Goal: Task Accomplishment & Management: Manage account settings

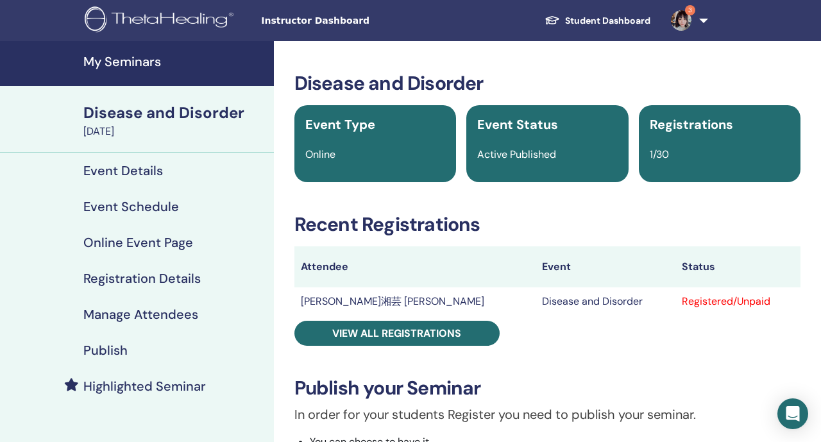
click at [160, 63] on h4 "My Seminars" at bounding box center [174, 61] width 183 height 15
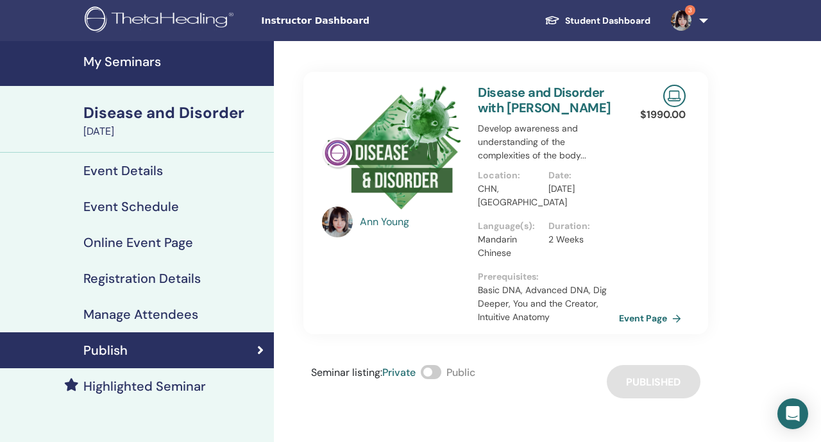
click at [149, 69] on h4 "My Seminars" at bounding box center [174, 61] width 183 height 15
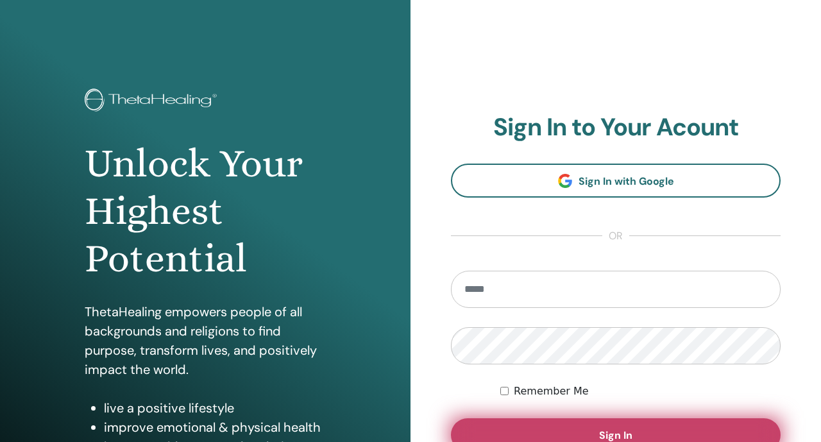
type input "**********"
click at [470, 434] on button "Sign In" at bounding box center [616, 434] width 330 height 33
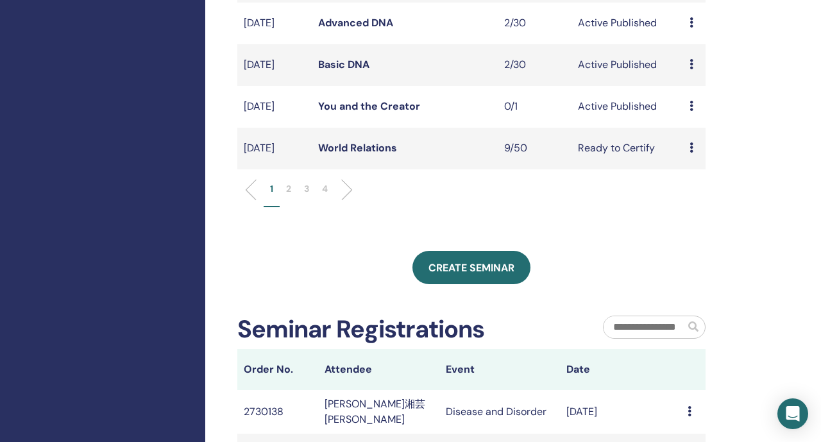
scroll to position [475, 0]
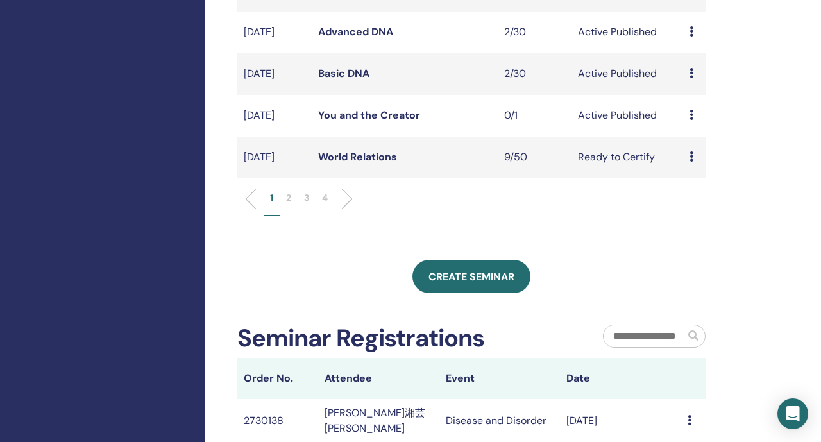
click at [363, 164] on link "World Relations" at bounding box center [357, 156] width 79 height 13
click at [286, 205] on p "2" at bounding box center [288, 197] width 5 height 13
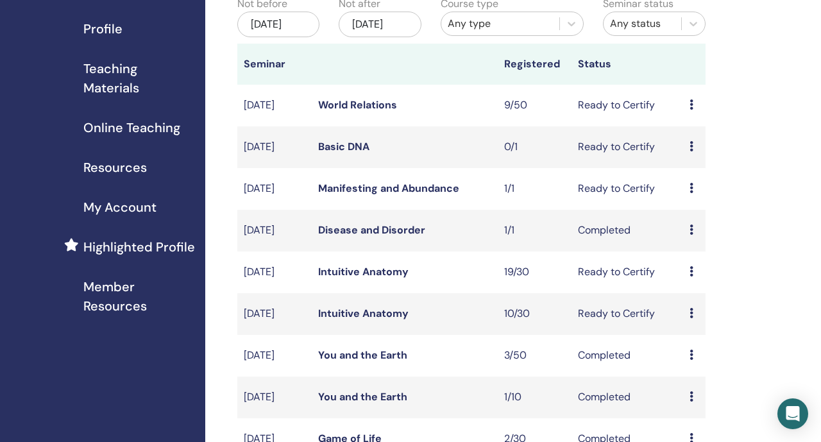
scroll to position [101, 0]
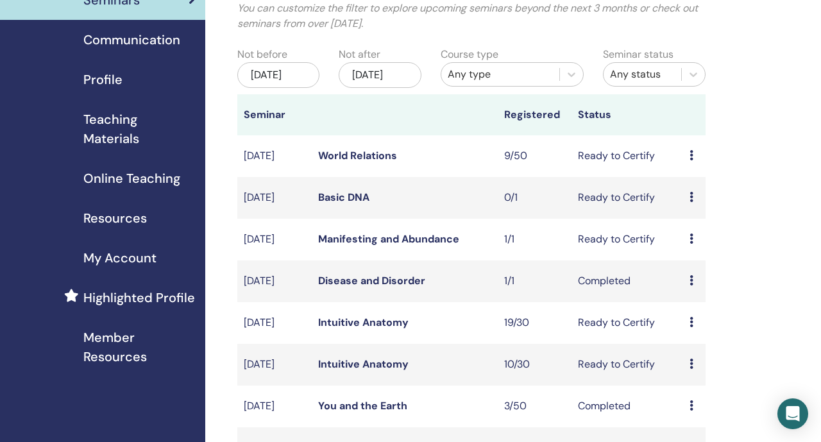
click at [478, 81] on div "Any type" at bounding box center [500, 74] width 105 height 15
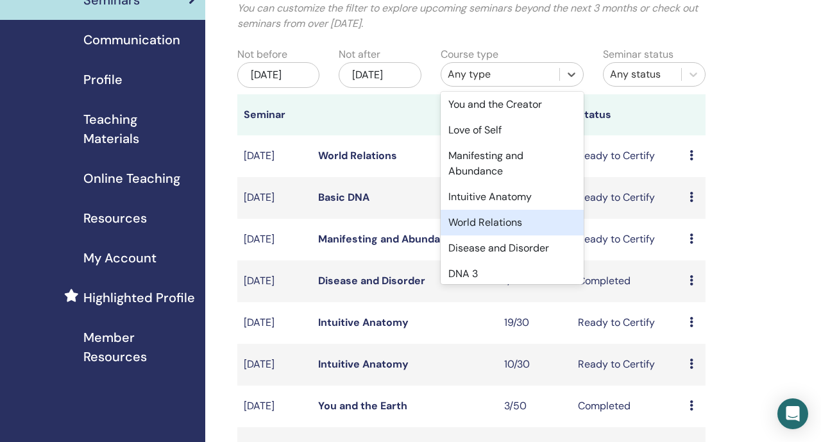
scroll to position [178, 0]
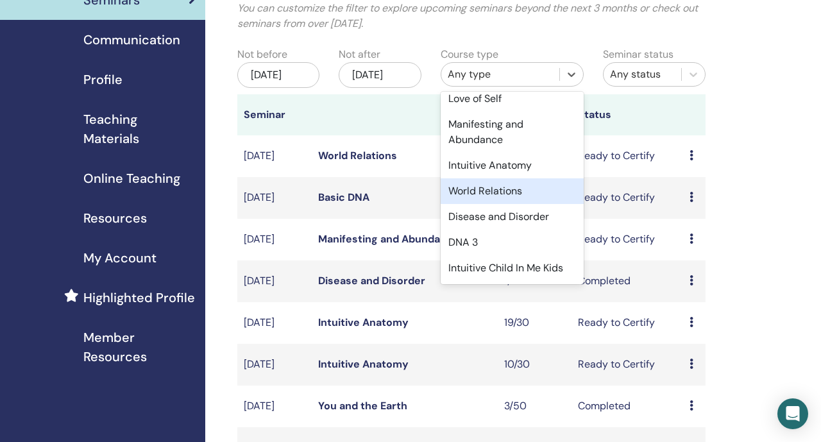
click at [474, 191] on div "World Relations" at bounding box center [512, 191] width 143 height 26
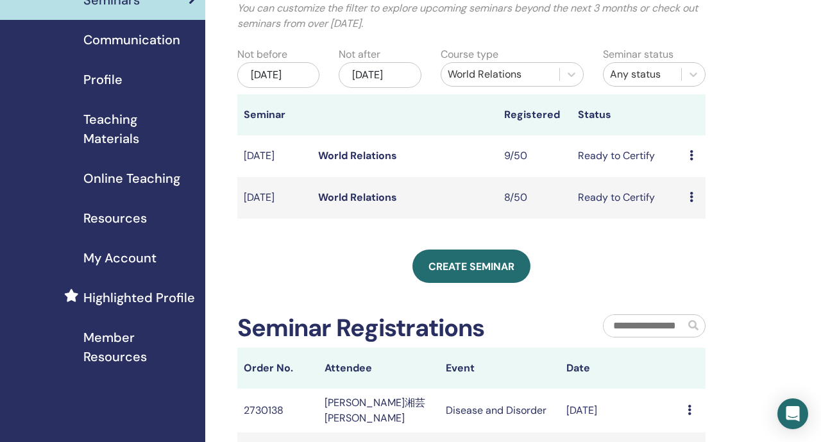
click at [371, 204] on link "World Relations" at bounding box center [357, 196] width 79 height 13
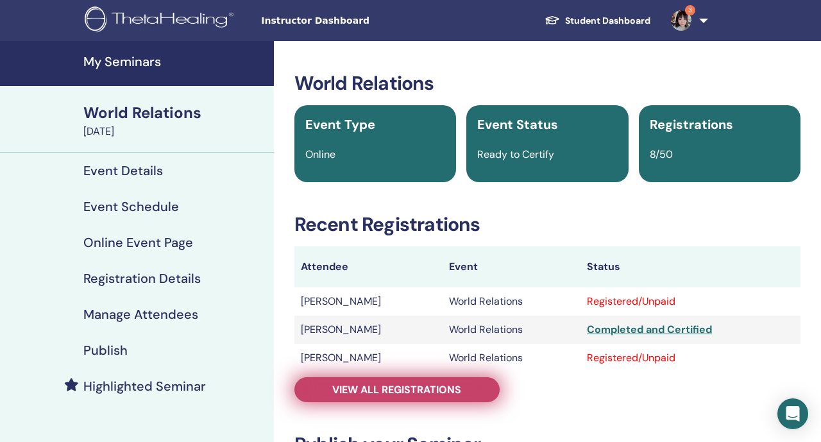
click at [327, 393] on link "View all registrations" at bounding box center [396, 389] width 205 height 25
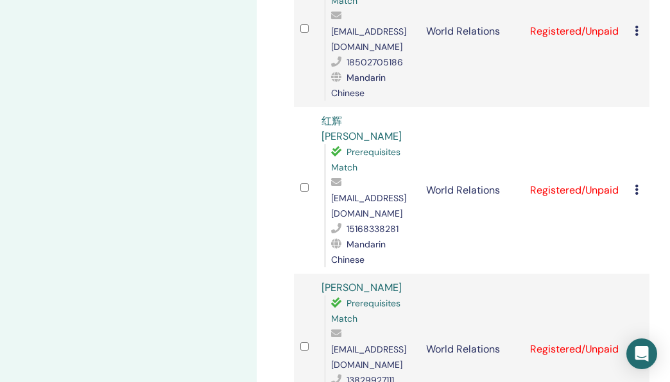
scroll to position [1165, 0]
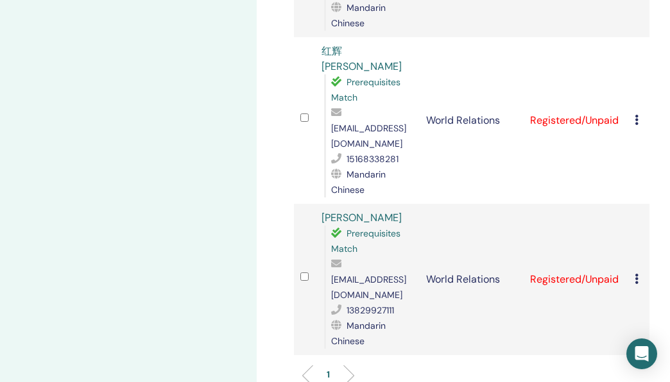
click at [637, 274] on icon at bounding box center [636, 279] width 4 height 10
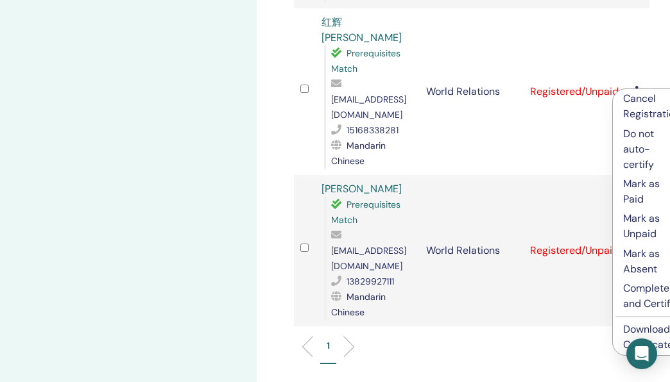
scroll to position [1203, 0]
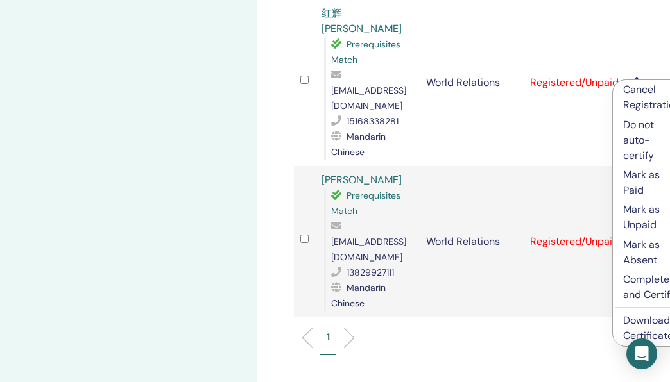
click at [639, 294] on p "Complete and Certify" at bounding box center [651, 287] width 57 height 31
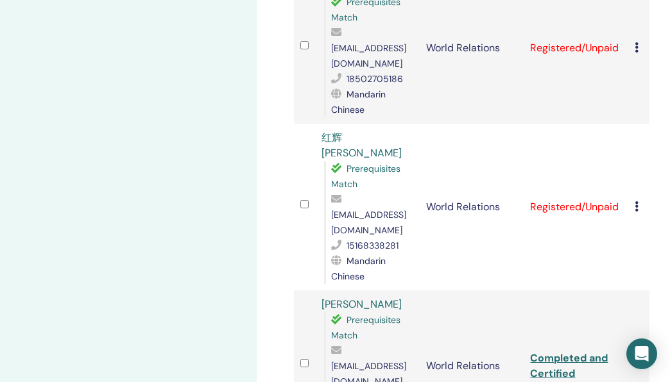
scroll to position [1054, 0]
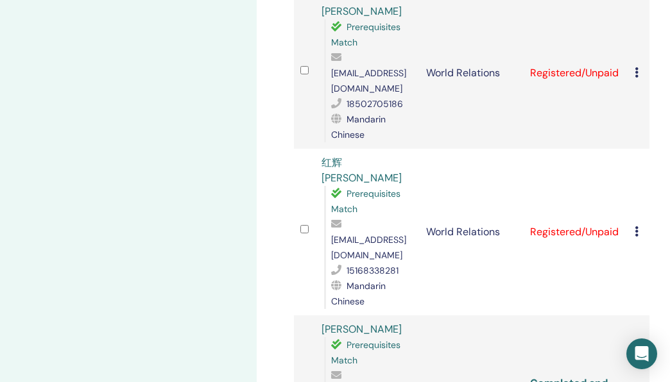
click at [635, 226] on icon at bounding box center [636, 231] width 4 height 10
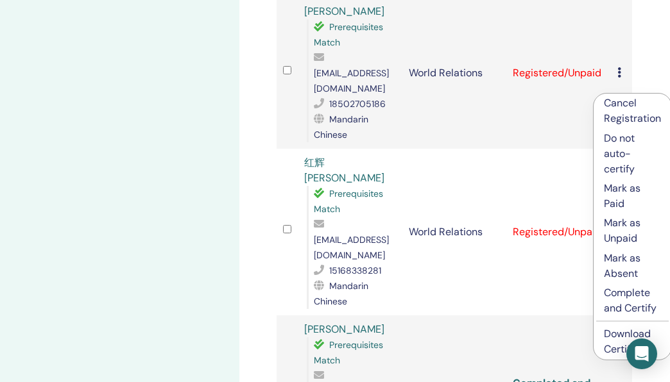
scroll to position [1054, 17]
click at [602, 298] on li "Complete and Certify" at bounding box center [632, 300] width 78 height 35
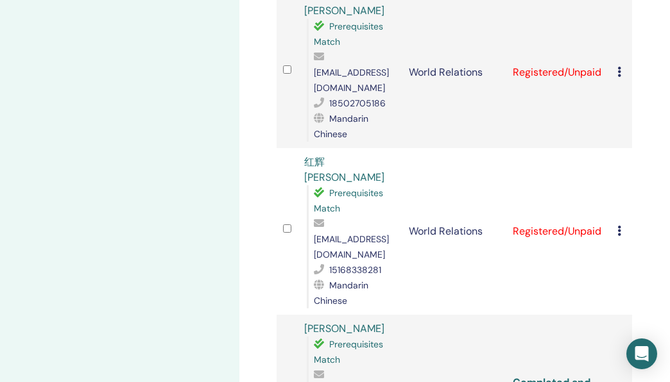
click at [619, 226] on icon at bounding box center [619, 231] width 4 height 10
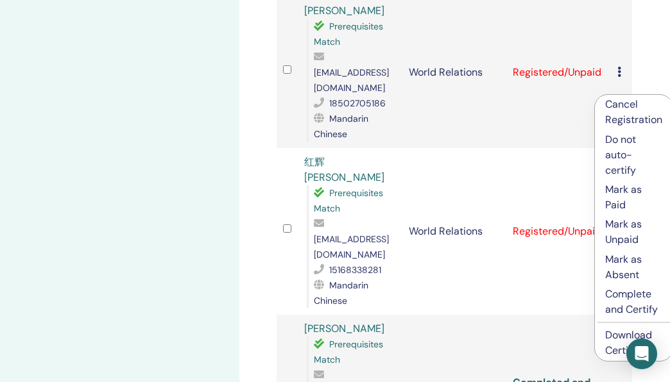
click at [620, 315] on p "Complete and Certify" at bounding box center [633, 302] width 57 height 31
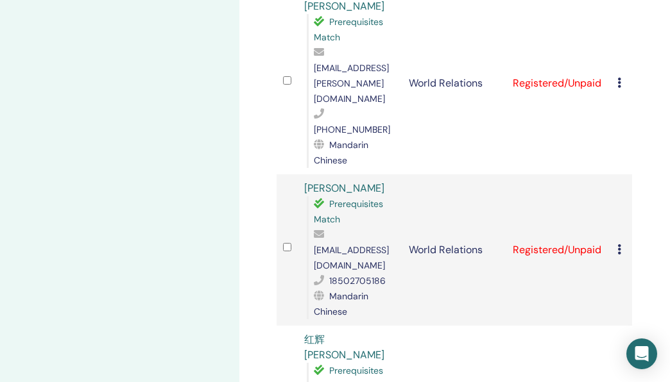
scroll to position [875, 17]
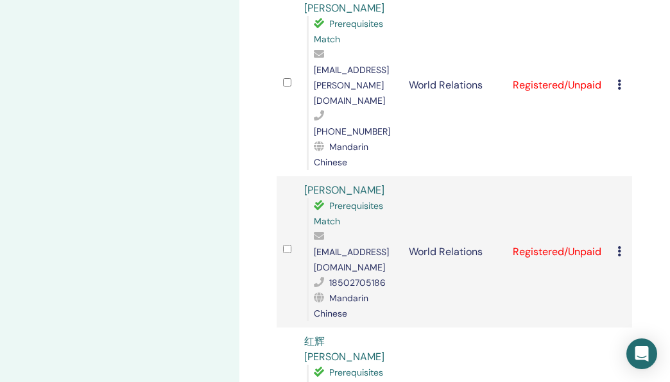
click at [616, 176] on td "Cancel Registration Do not auto-certify Mark as Paid Mark as Unpaid Mark as Abs…" at bounding box center [621, 251] width 21 height 151
click at [620, 246] on icon at bounding box center [619, 251] width 4 height 10
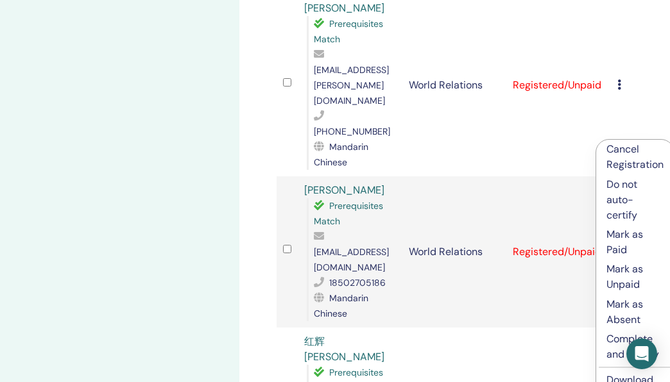
click at [611, 341] on p "Complete and Certify" at bounding box center [634, 347] width 57 height 31
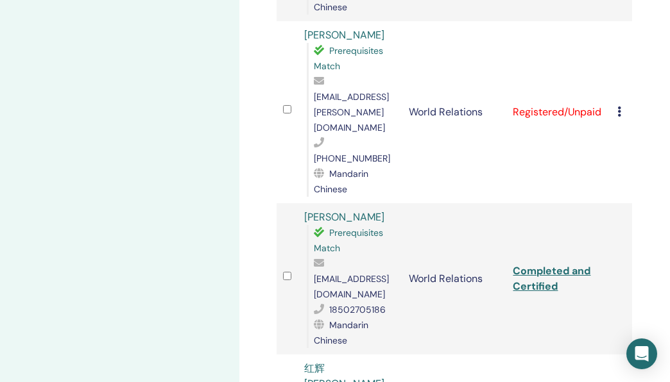
scroll to position [739, 17]
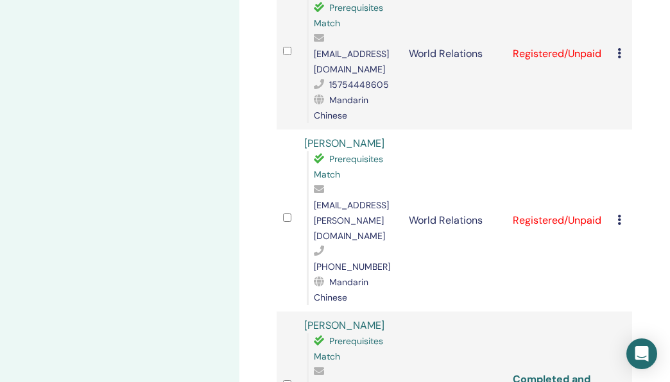
click at [618, 215] on icon at bounding box center [619, 220] width 4 height 10
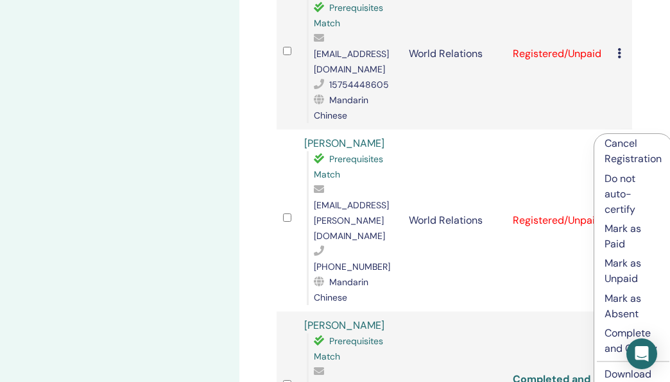
click at [609, 341] on p "Complete and Certify" at bounding box center [632, 341] width 57 height 31
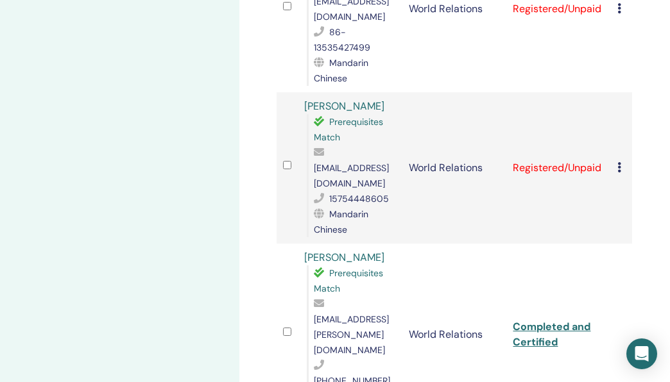
scroll to position [607, 17]
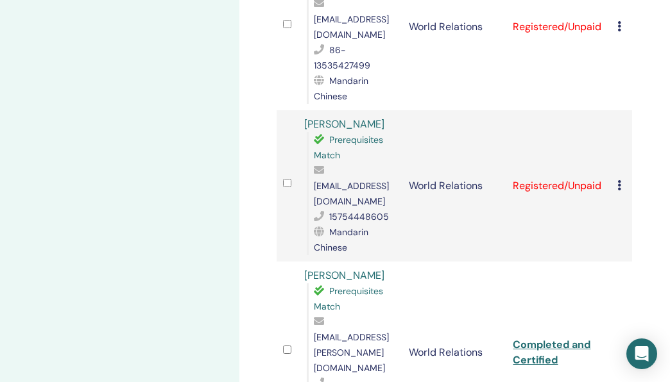
click at [620, 180] on icon at bounding box center [619, 185] width 4 height 10
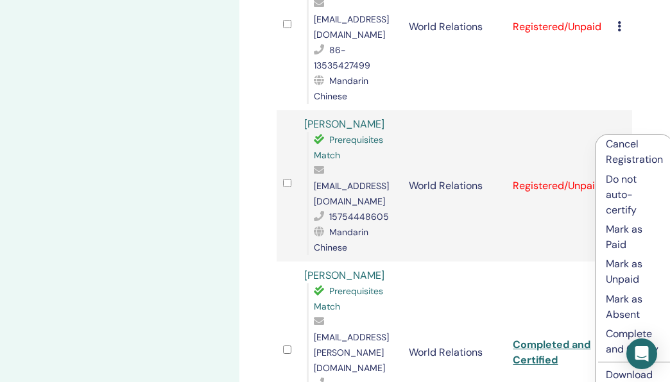
click at [610, 338] on p "Complete and Certify" at bounding box center [633, 341] width 57 height 31
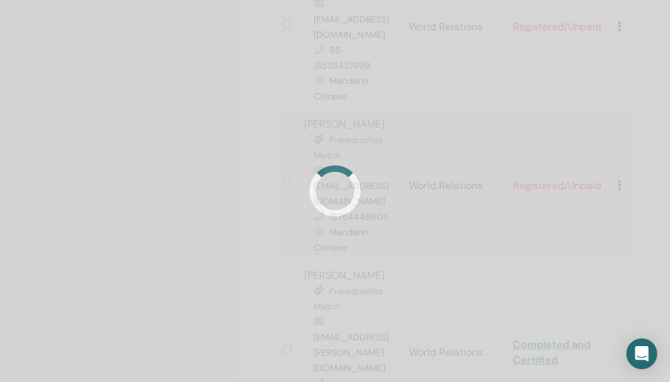
scroll to position [553, 17]
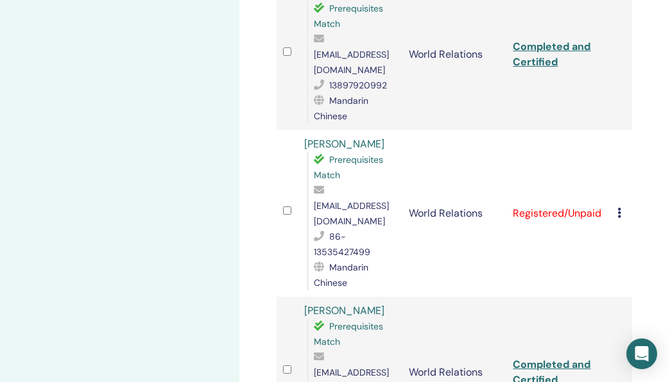
scroll to position [420, 17]
click at [621, 207] on div "Cancel Registration Do not auto-certify Mark as Paid Mark as Unpaid Mark as Abs…" at bounding box center [621, 214] width 8 height 15
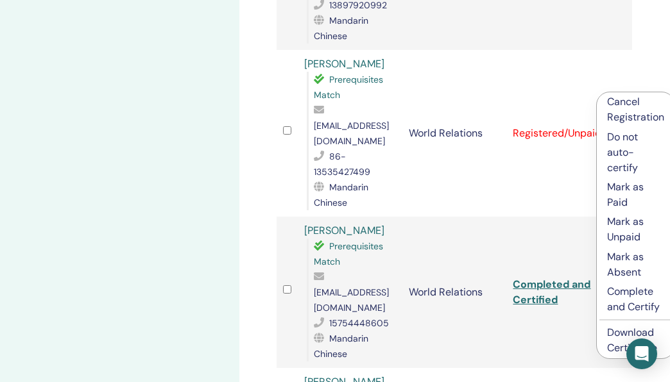
scroll to position [506, 17]
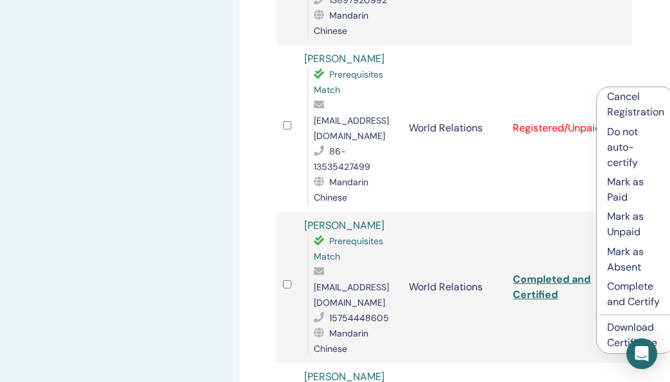
click at [629, 293] on p "Complete and Certify" at bounding box center [635, 294] width 57 height 31
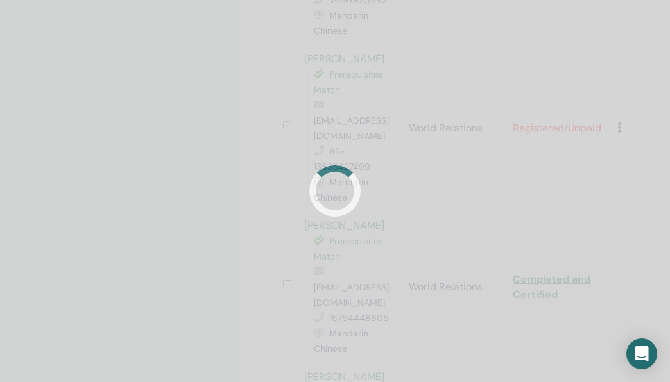
scroll to position [403, 17]
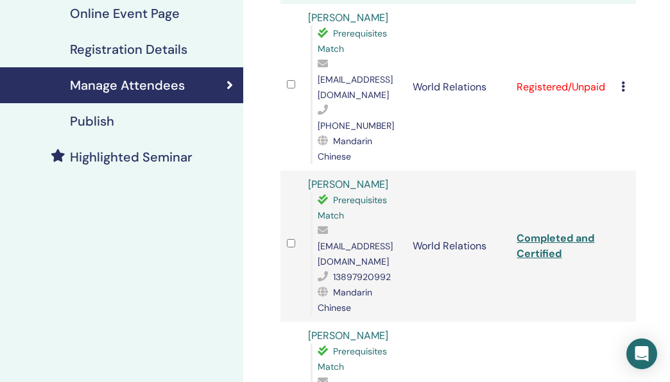
scroll to position [216, 13]
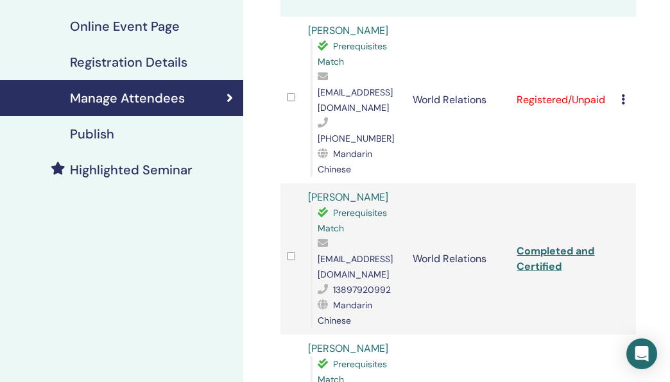
click at [625, 92] on div "Cancel Registration Do not auto-certify Mark as Paid Mark as Unpaid Mark as Abs…" at bounding box center [625, 99] width 8 height 15
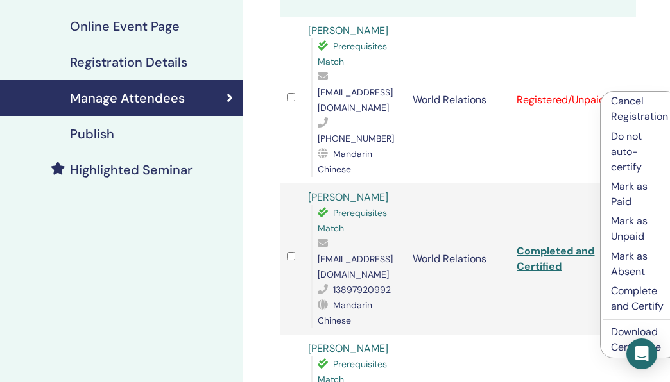
click at [614, 294] on p "Complete and Certify" at bounding box center [639, 298] width 57 height 31
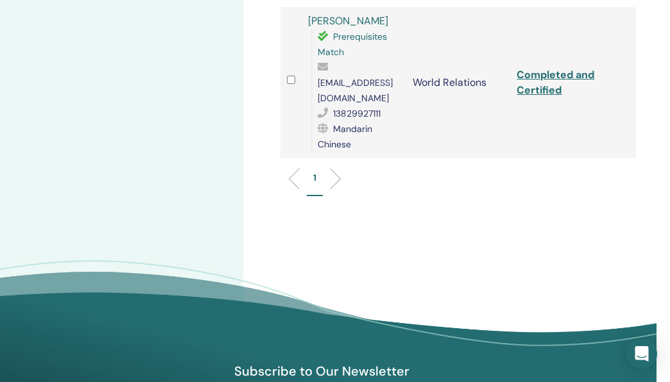
scroll to position [1399, 13]
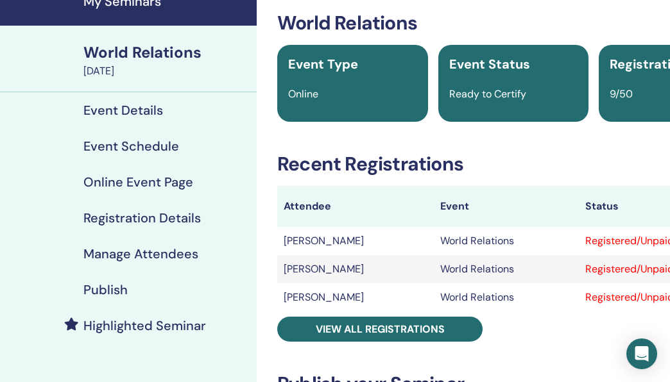
scroll to position [67, 0]
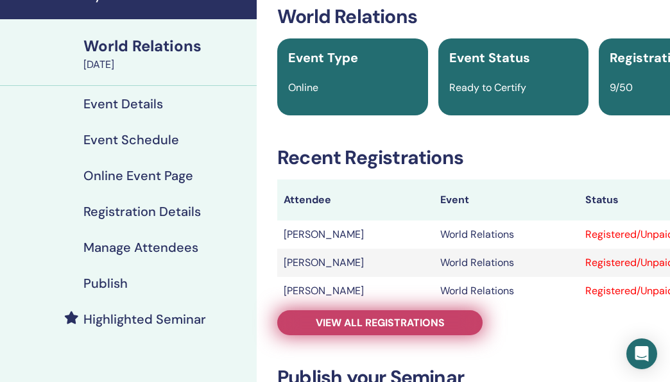
click at [312, 323] on link "View all registrations" at bounding box center [379, 322] width 205 height 25
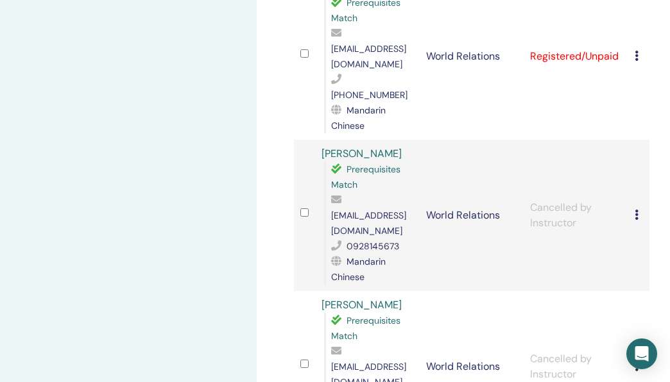
scroll to position [1192, 0]
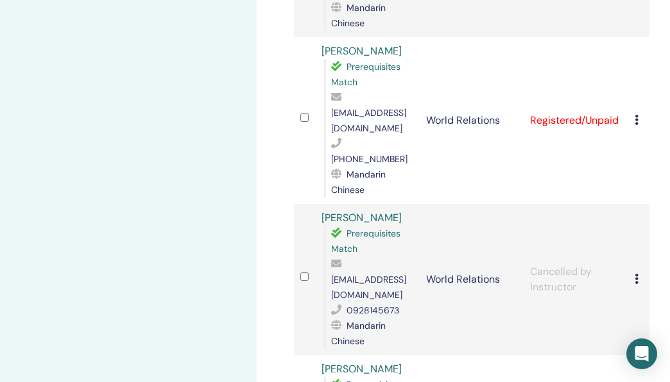
scroll to position [1110, 0]
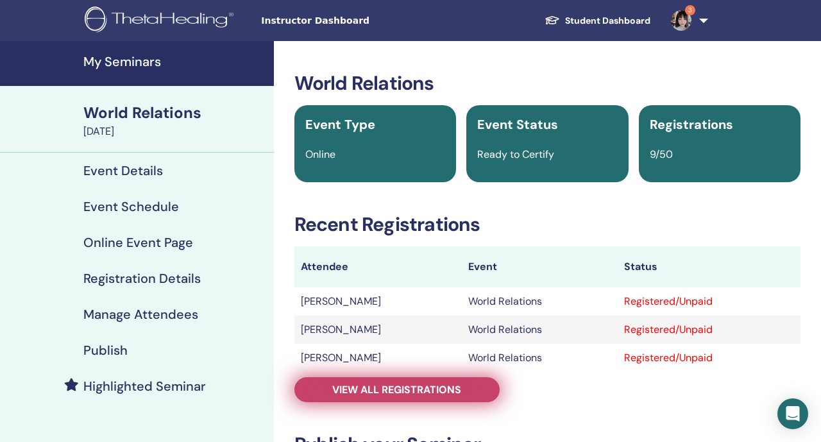
click at [351, 384] on span "View all registrations" at bounding box center [396, 389] width 129 height 13
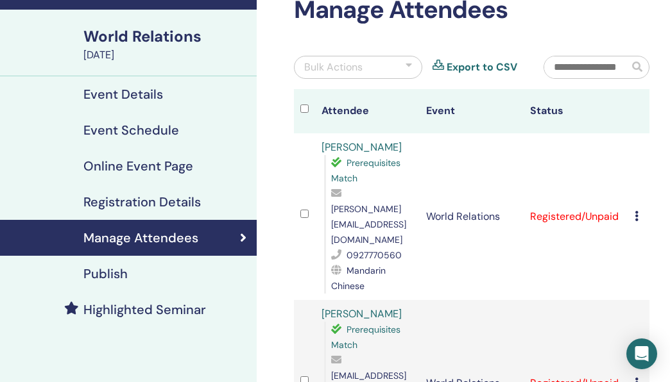
scroll to position [78, 0]
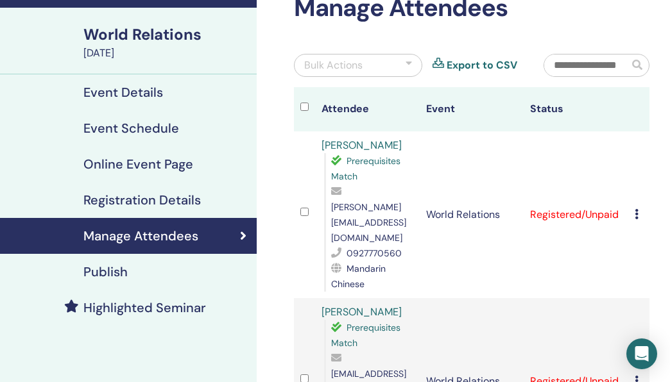
click at [636, 209] on icon at bounding box center [636, 214] width 4 height 10
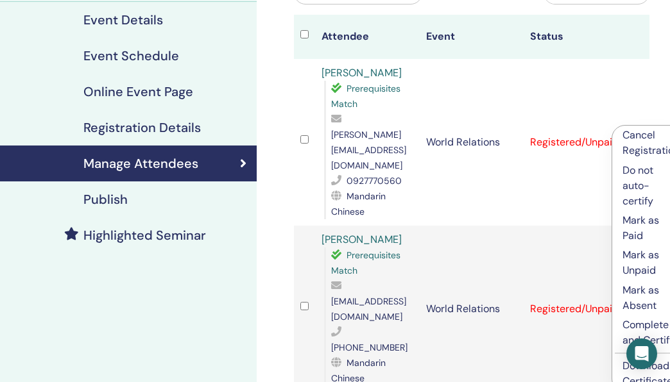
scroll to position [175, 0]
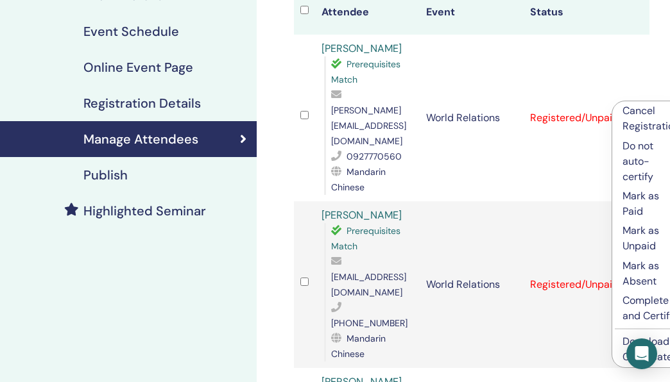
click at [646, 301] on p "Complete and Certify" at bounding box center [650, 308] width 57 height 31
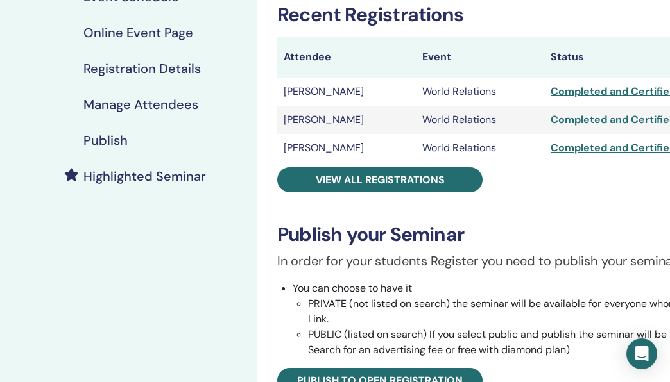
scroll to position [243, 0]
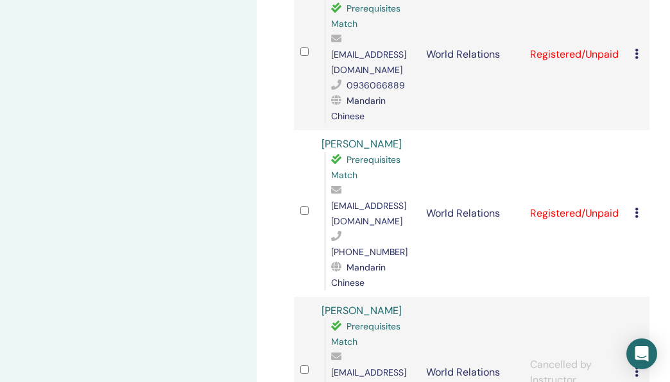
scroll to position [1041, 0]
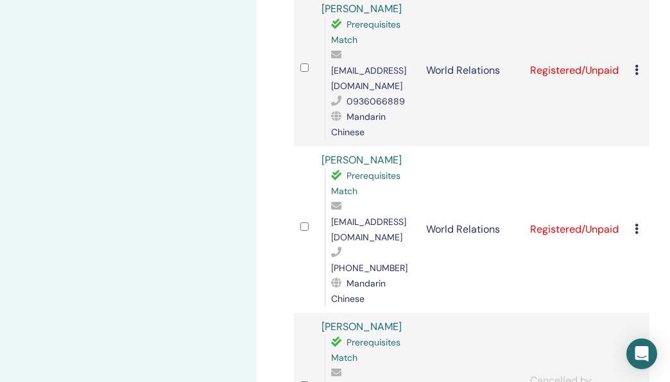
click at [639, 222] on div "Cancel Registration Do not auto-certify Mark as Paid Mark as Unpaid Mark as Abs…" at bounding box center [638, 229] width 8 height 15
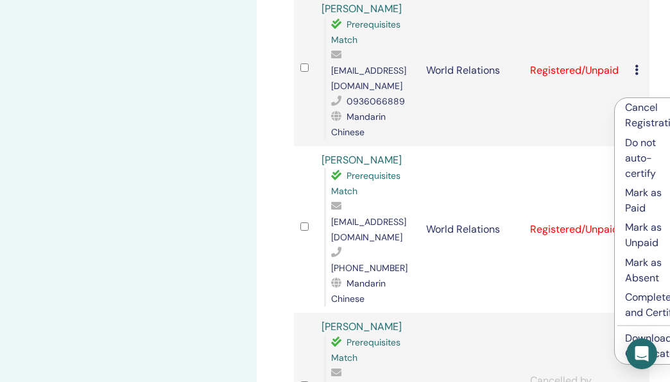
click at [630, 296] on p "Complete and Certify" at bounding box center [653, 305] width 57 height 31
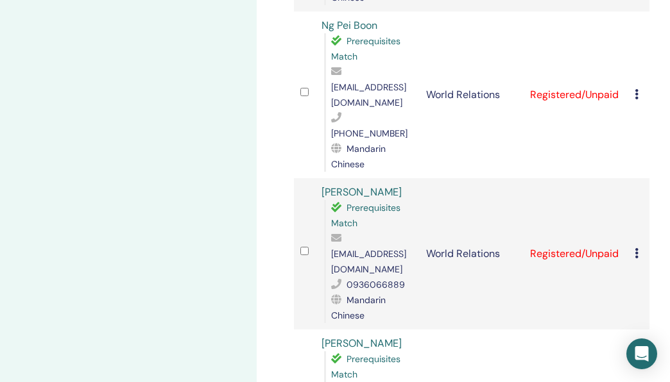
scroll to position [866, 0]
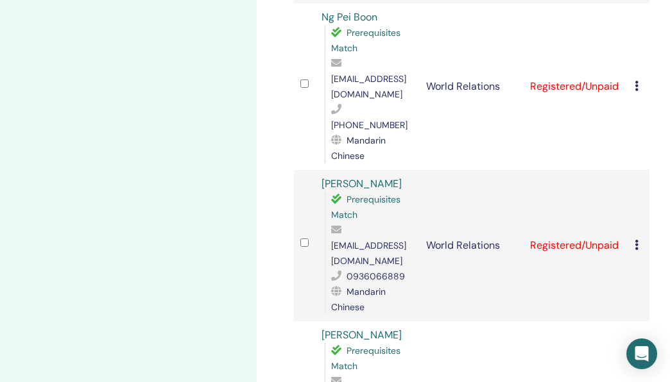
click at [637, 240] on icon at bounding box center [636, 245] width 4 height 10
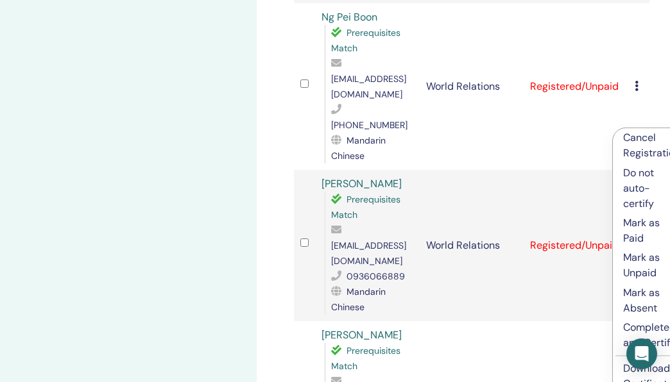
click at [637, 329] on p "Complete and Certify" at bounding box center [651, 335] width 57 height 31
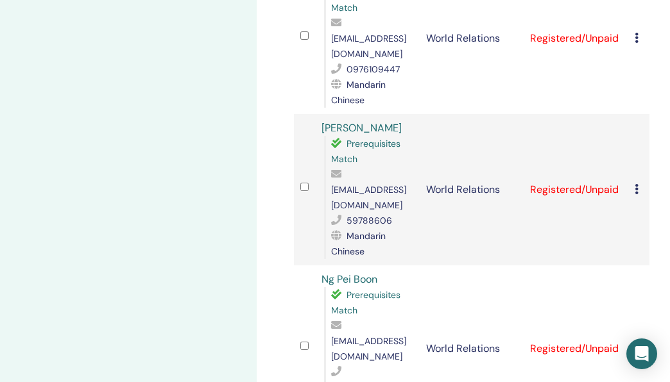
scroll to position [566, 0]
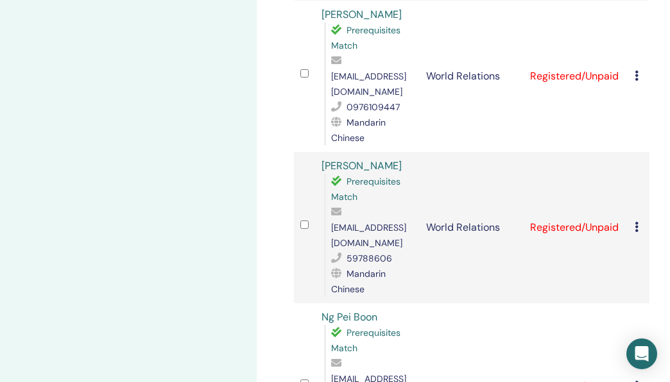
click at [634, 222] on icon at bounding box center [636, 227] width 4 height 10
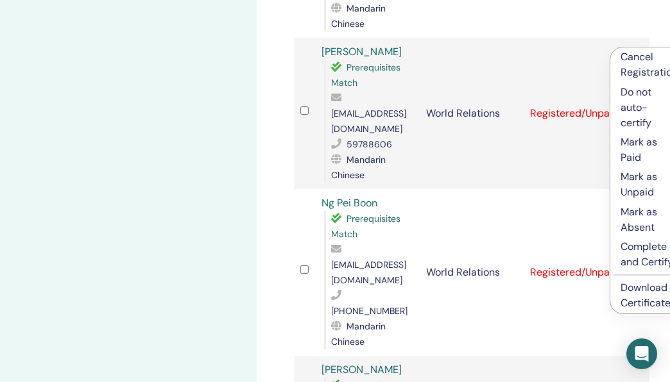
scroll to position [679, 0]
click at [656, 247] on p "Complete and Certify" at bounding box center [648, 255] width 57 height 31
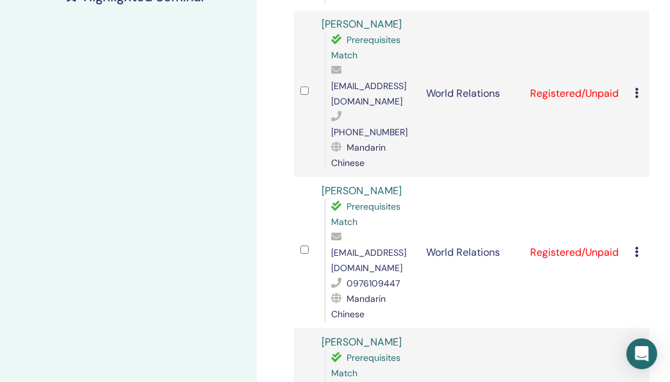
scroll to position [388, 0]
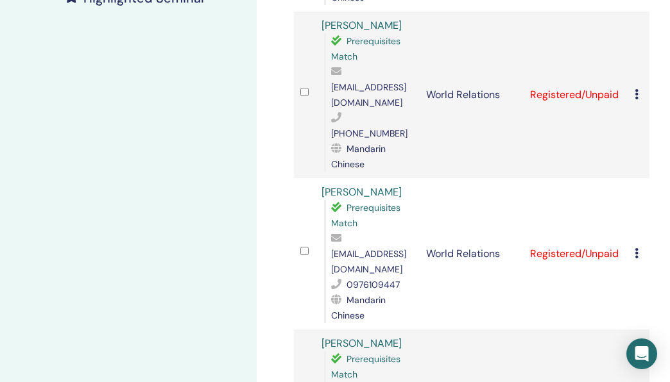
click at [636, 45] on td "Cancel Registration Do not auto-certify Mark as Paid Mark as Unpaid Mark as Abs…" at bounding box center [638, 95] width 21 height 167
click at [636, 89] on icon at bounding box center [636, 94] width 4 height 10
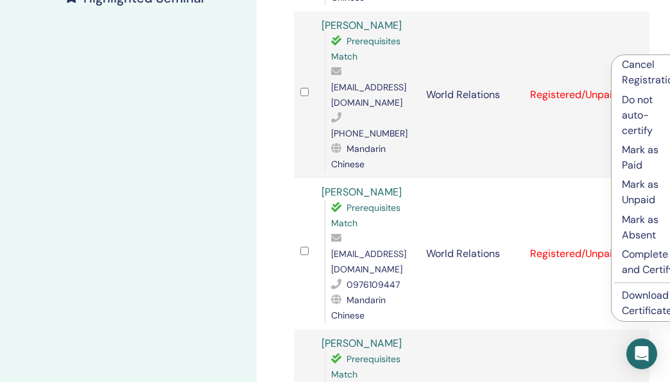
click at [620, 259] on li "Complete and Certify" at bounding box center [650, 262] width 78 height 35
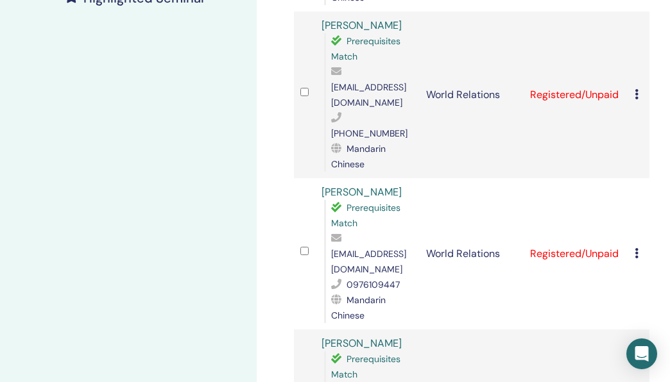
click at [636, 89] on icon at bounding box center [636, 94] width 4 height 10
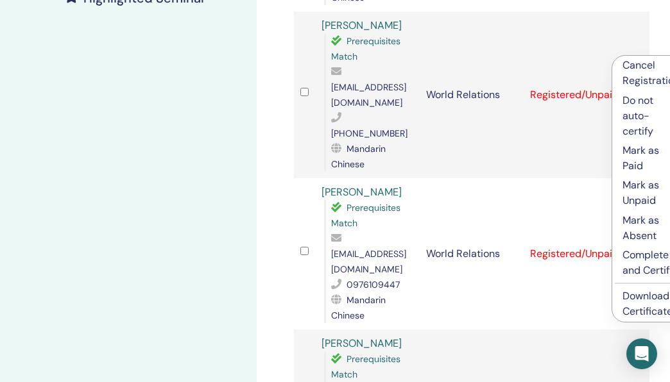
click at [634, 255] on p "Complete and Certify" at bounding box center [650, 263] width 57 height 31
